Goal: Information Seeking & Learning: Check status

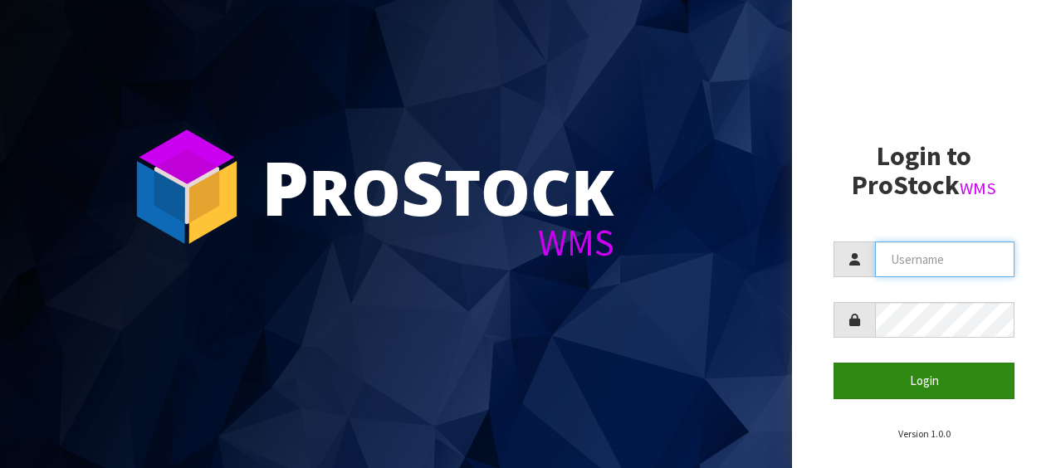
type input "NEROTAPWARE"
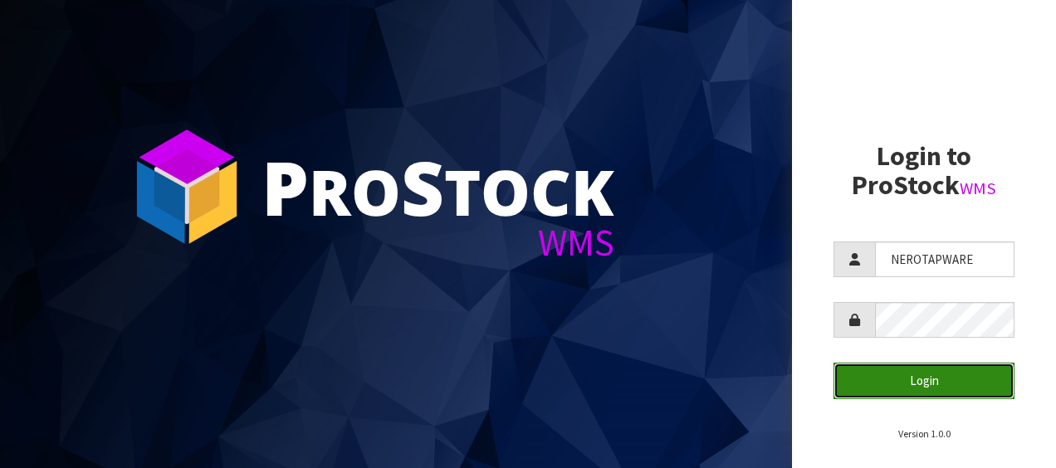
click at [931, 383] on button "Login" at bounding box center [923, 381] width 181 height 36
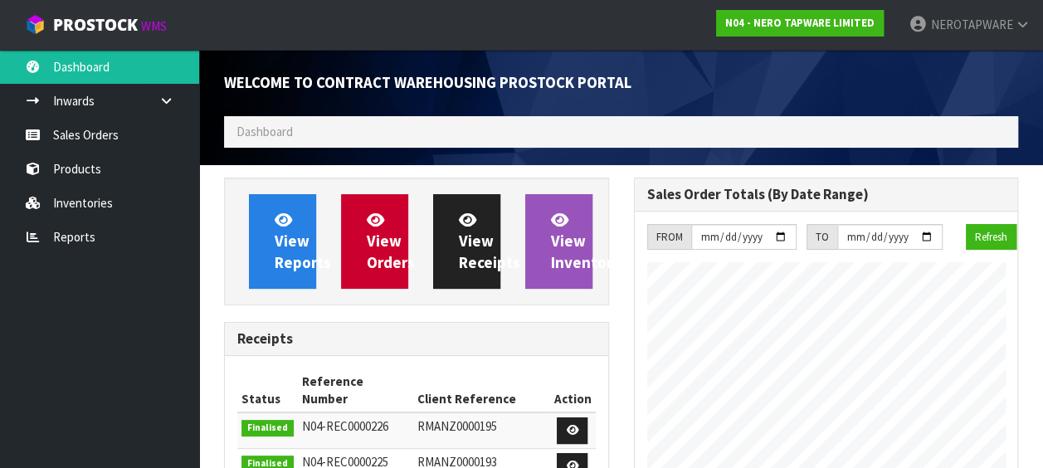
scroll to position [1218, 409]
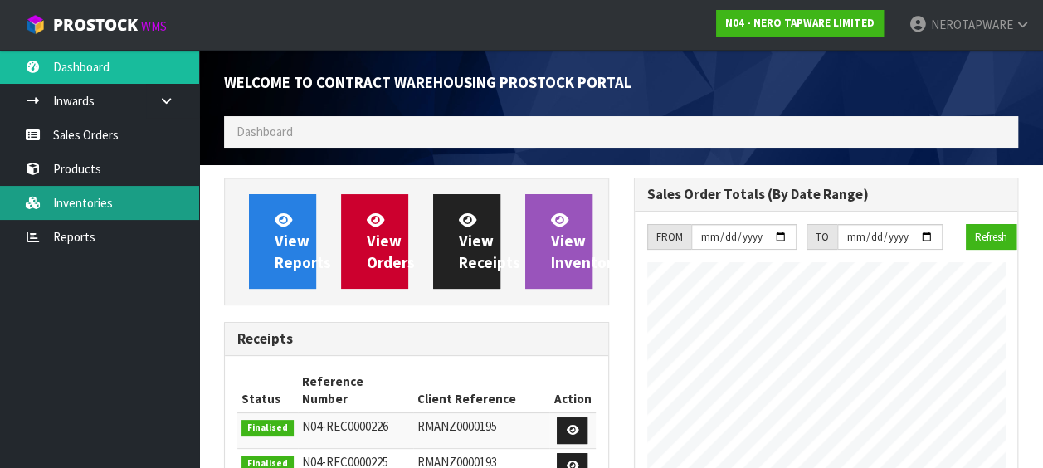
click at [90, 206] on link "Inventories" at bounding box center [99, 203] width 199 height 34
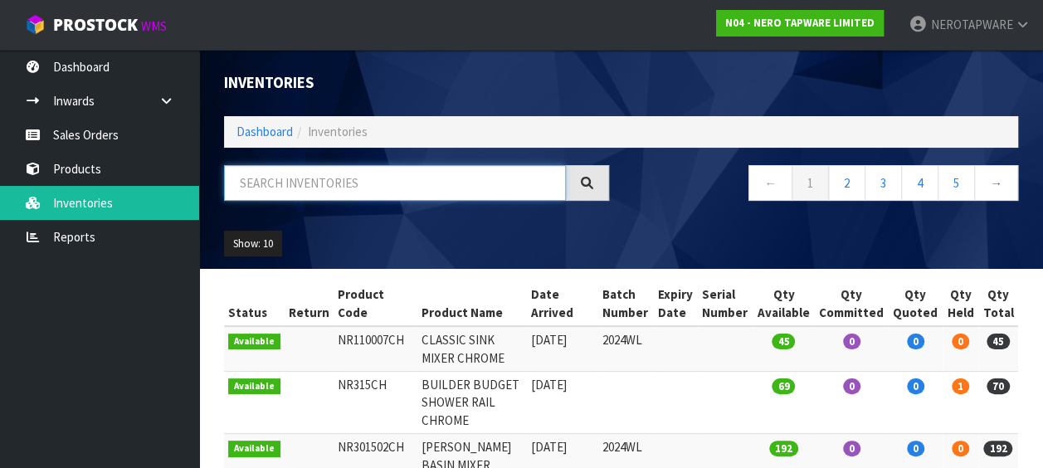
click at [312, 185] on input "text" at bounding box center [395, 183] width 342 height 36
paste input "SONZ0003122"
drag, startPoint x: 398, startPoint y: 189, endPoint x: -33, endPoint y: 168, distance: 432.2
click at [0, 168] on html "Toggle navigation ProStock WMS N04 - NERO TAPWARE LIMITED NEROTAPWARE Logout Da…" at bounding box center [521, 234] width 1043 height 468
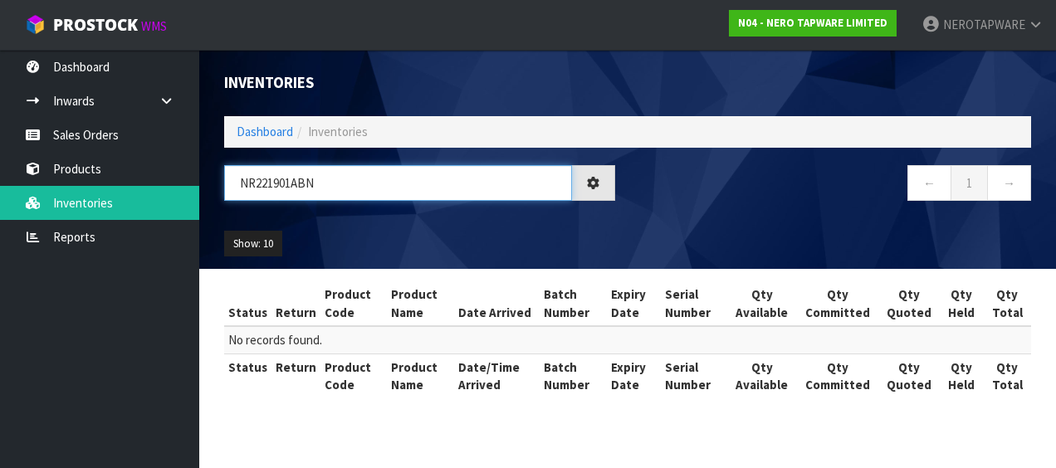
type input "NR221901ABN"
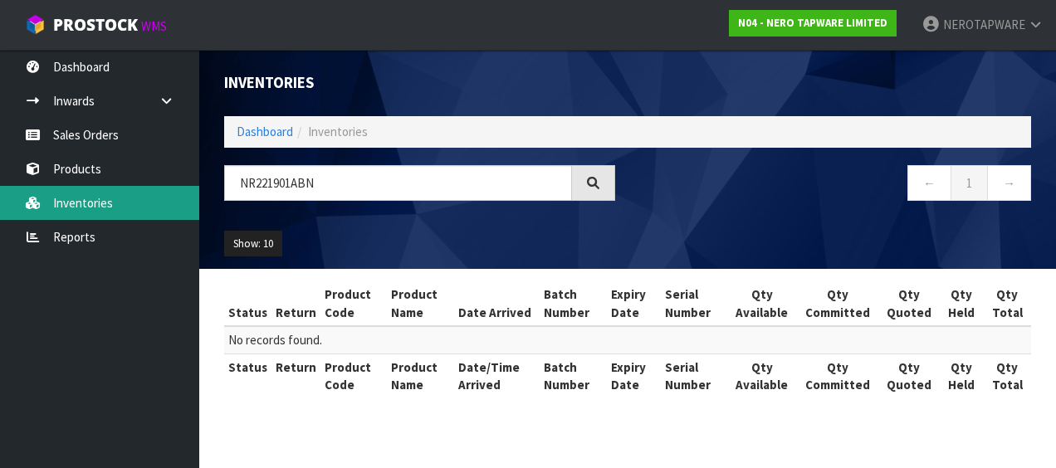
click at [88, 208] on link "Inventories" at bounding box center [99, 203] width 199 height 34
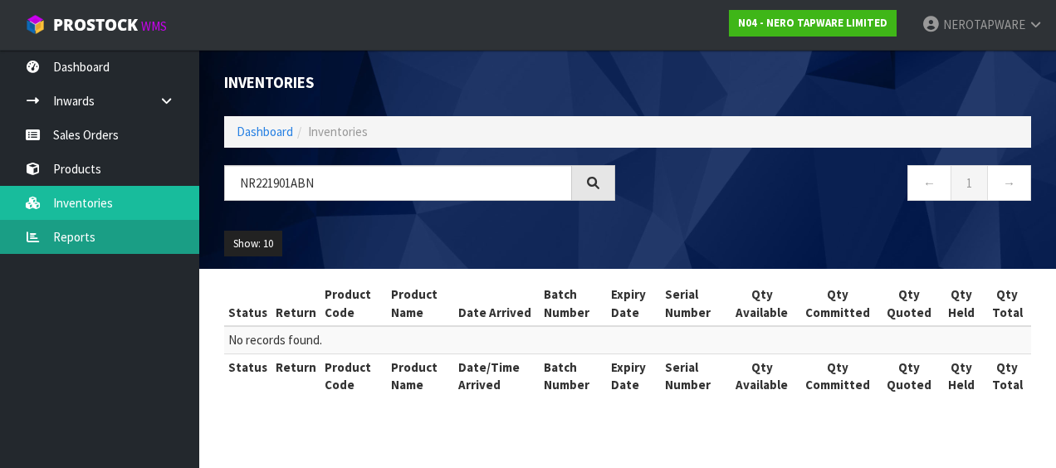
click at [78, 239] on link "Reports" at bounding box center [99, 237] width 199 height 34
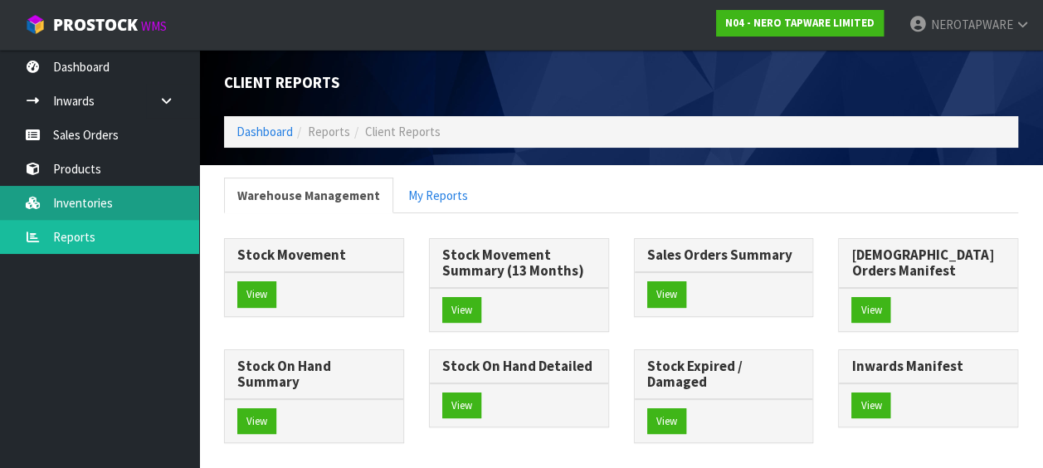
click at [78, 208] on link "Inventories" at bounding box center [99, 203] width 199 height 34
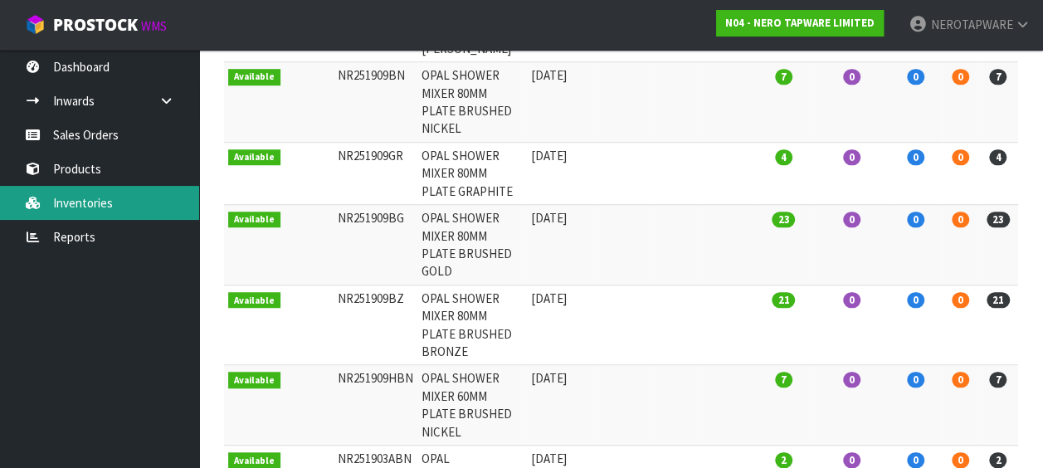
scroll to position [56, 0]
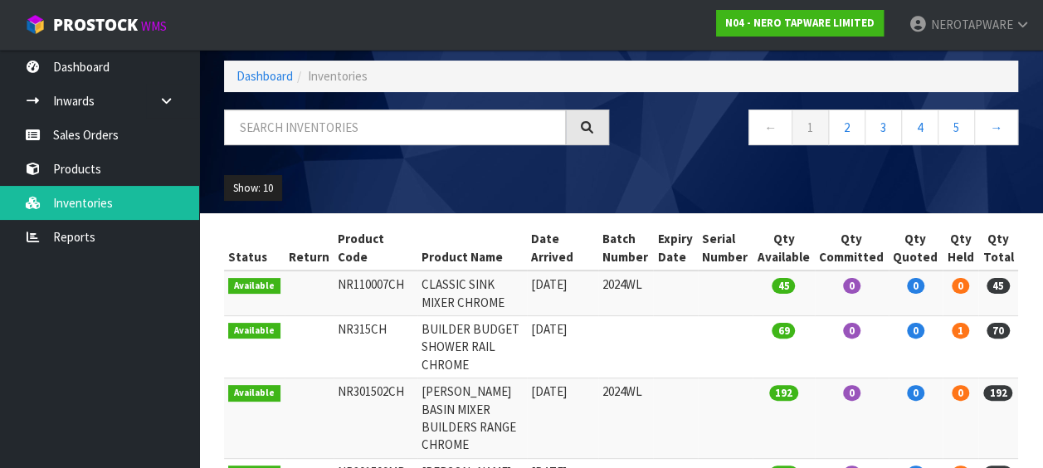
click at [431, 68] on ol "Dashboard Inventories" at bounding box center [621, 76] width 794 height 31
click at [396, 73] on ol "Dashboard Inventories" at bounding box center [621, 76] width 794 height 31
click at [374, 75] on ol "Dashboard Inventories" at bounding box center [621, 76] width 794 height 31
click at [361, 79] on span "Inventories" at bounding box center [338, 76] width 60 height 16
click at [390, 139] on input "text" at bounding box center [395, 128] width 342 height 36
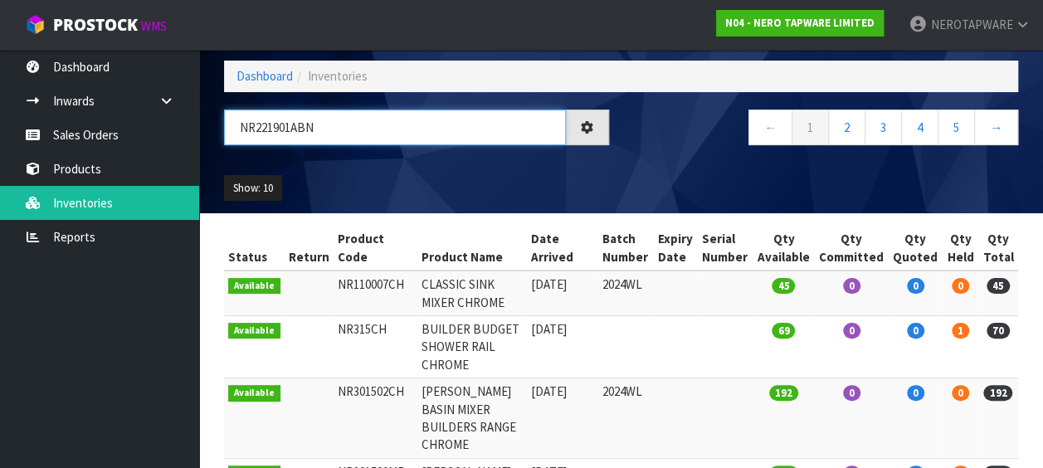
type input "NR221901ABN"
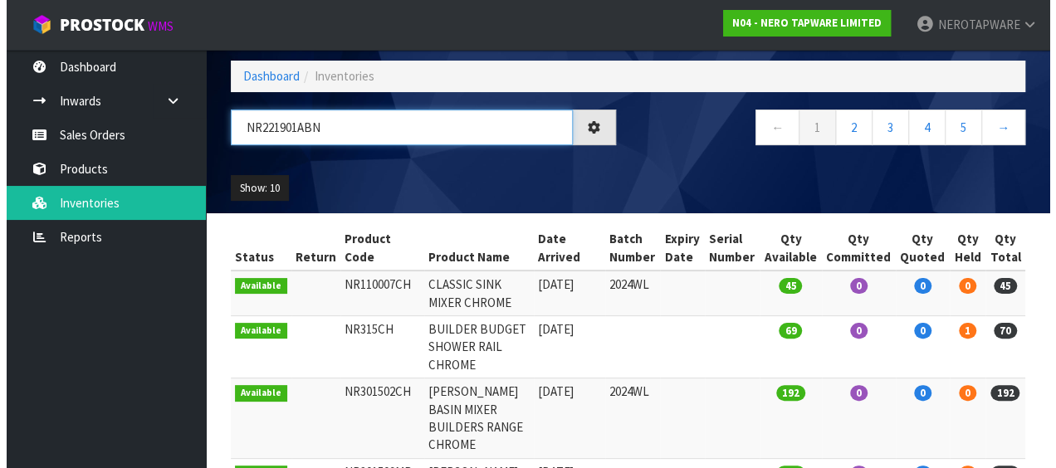
scroll to position [0, 0]
